Goal: Information Seeking & Learning: Learn about a topic

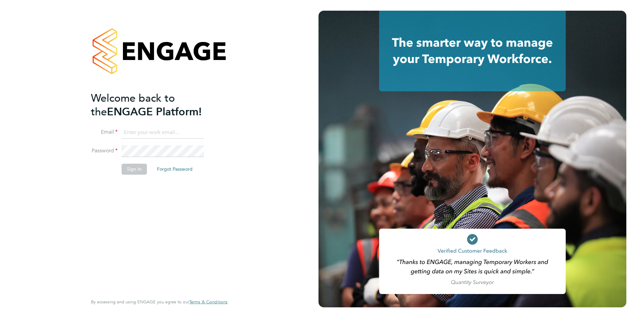
type input "tommy.hunt@trevettgroup.com"
click at [136, 171] on button "Sign In" at bounding box center [134, 169] width 25 height 11
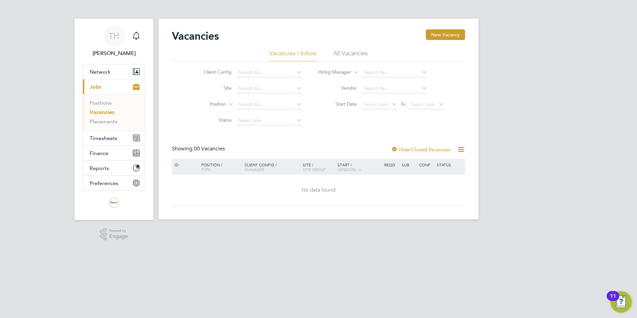
click at [351, 56] on li "All Vacancies" at bounding box center [350, 55] width 35 height 12
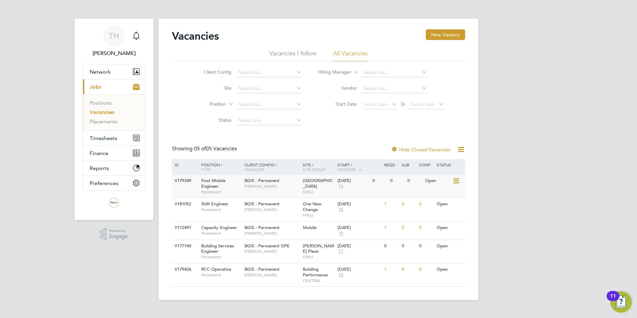
click at [270, 180] on span "BGIS - Permanent" at bounding box center [261, 181] width 35 height 6
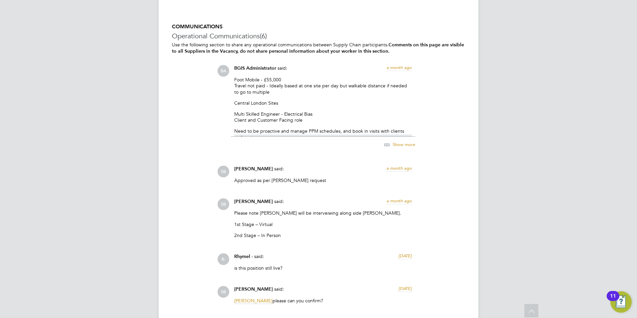
scroll to position [1099, 0]
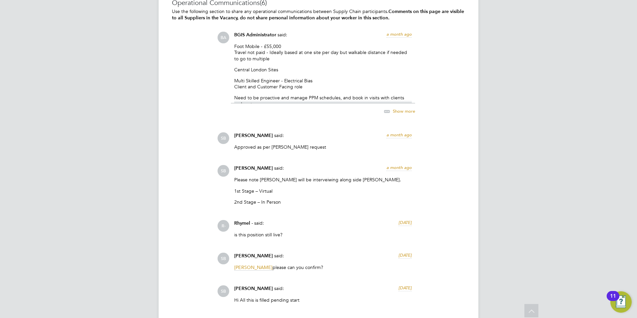
click at [327, 90] on div "Foot Mobile - £55,000 Travel not paid - Ideally based at one site per day but w…" at bounding box center [323, 73] width 178 height 60
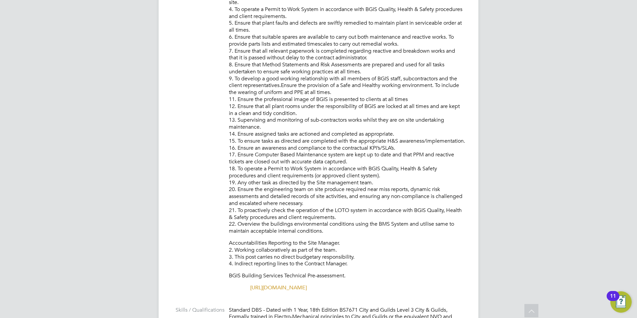
scroll to position [265, 0]
